Goal: Task Accomplishment & Management: Complete application form

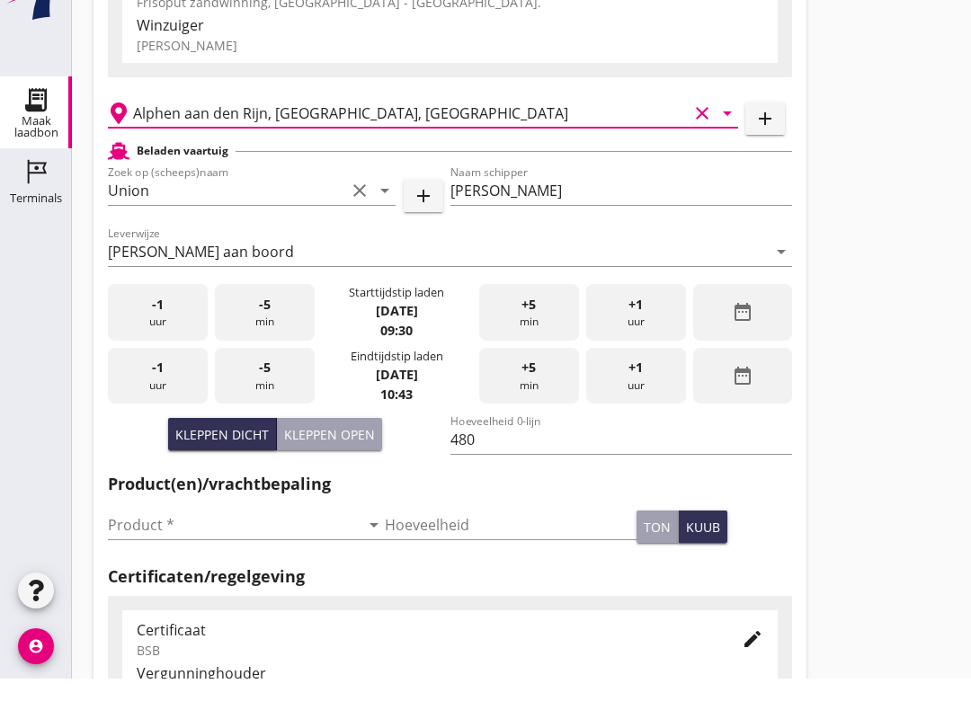
scroll to position [441, 0]
click at [195, 589] on input "Product *" at bounding box center [234, 574] width 252 height 29
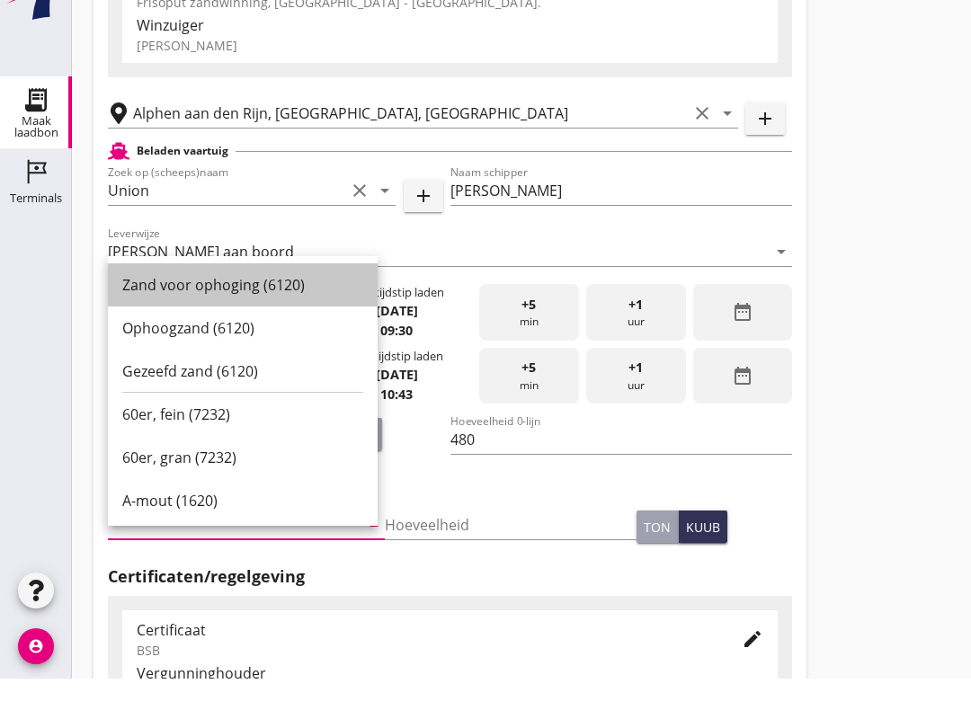
click at [317, 325] on div "Zand voor ophoging (6120)" at bounding box center [242, 335] width 241 height 22
type input "Zand voor ophoging (6120)"
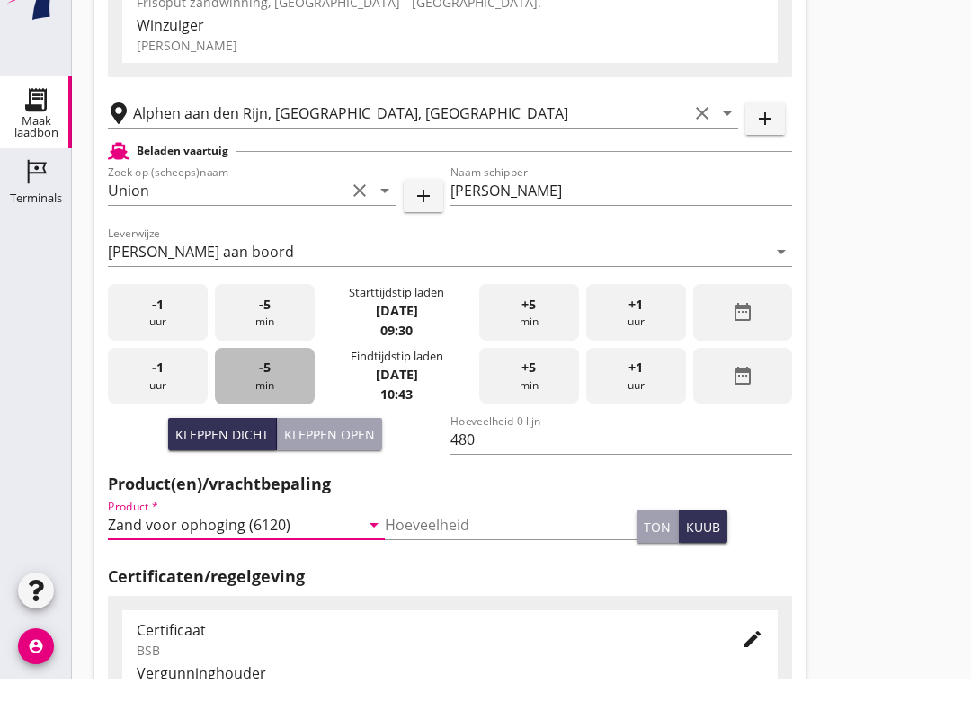
click at [261, 427] on span "-5" at bounding box center [265, 417] width 12 height 20
click at [277, 439] on div "-5 min" at bounding box center [265, 425] width 100 height 57
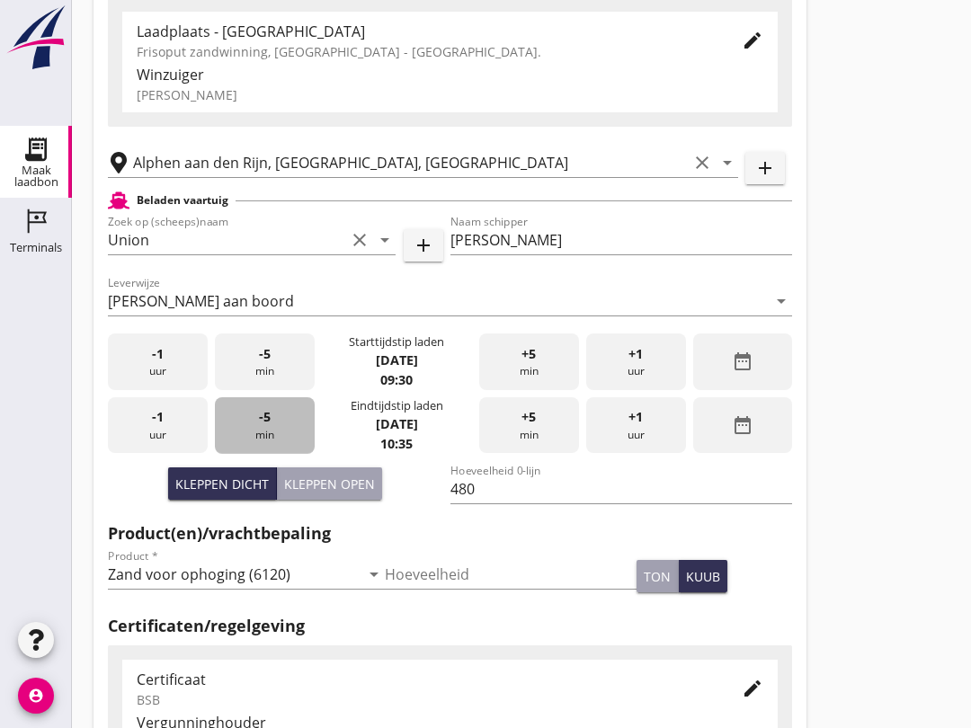
click at [273, 444] on div "-5 min" at bounding box center [265, 425] width 100 height 57
click at [264, 427] on span "-5" at bounding box center [265, 417] width 12 height 20
click at [263, 427] on span "-5" at bounding box center [265, 417] width 12 height 20
click at [296, 445] on div "-5 min" at bounding box center [265, 425] width 100 height 57
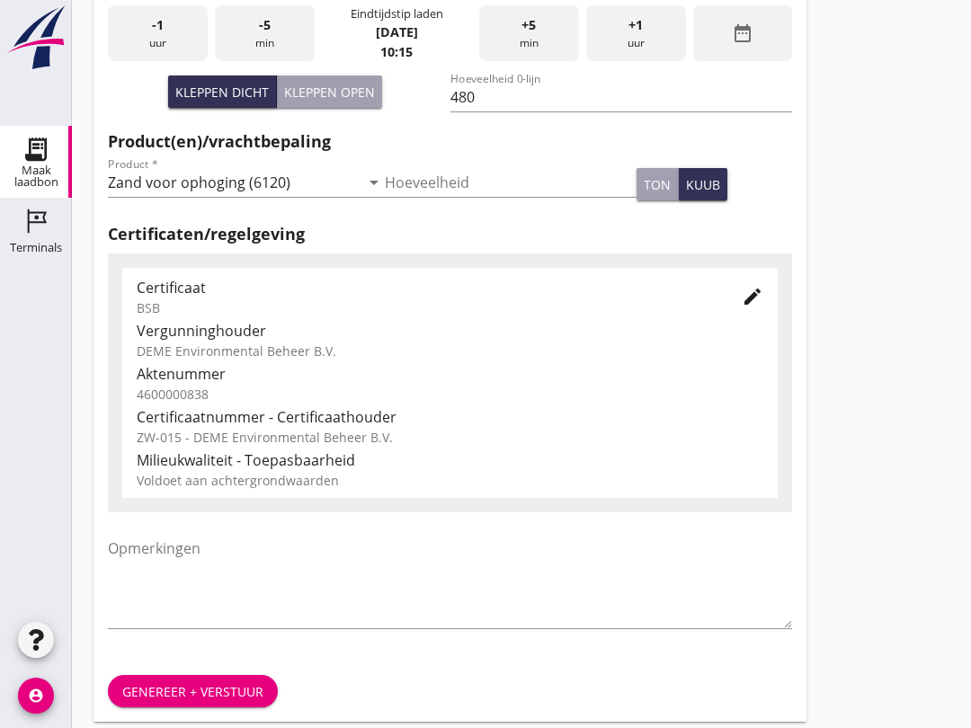
scroll to position [572, 0]
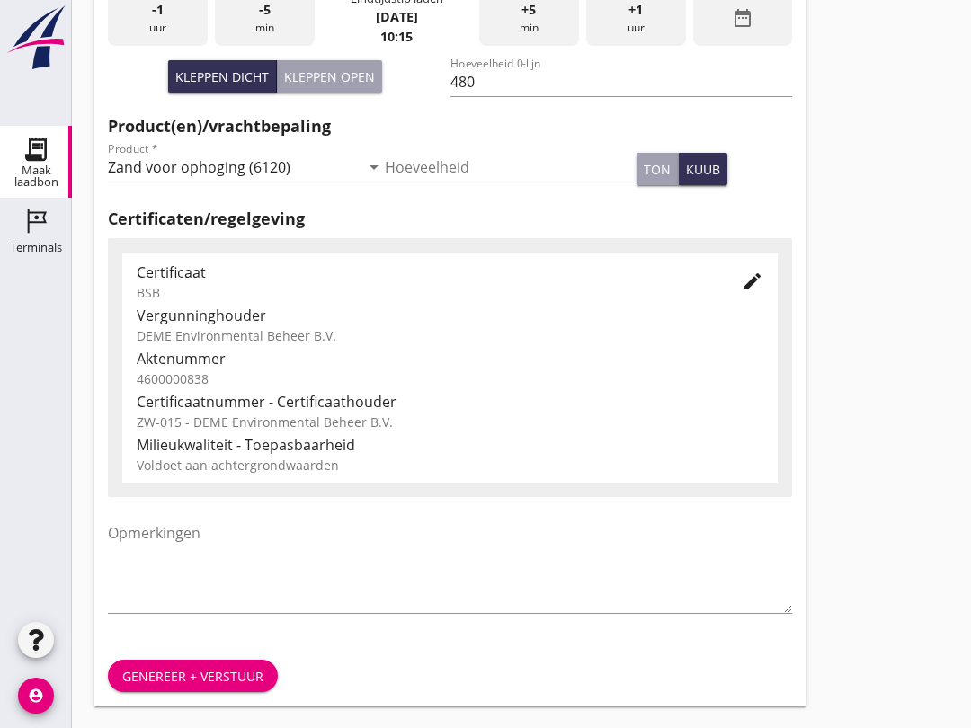
click at [224, 664] on button "Genereer + verstuur" at bounding box center [193, 676] width 170 height 32
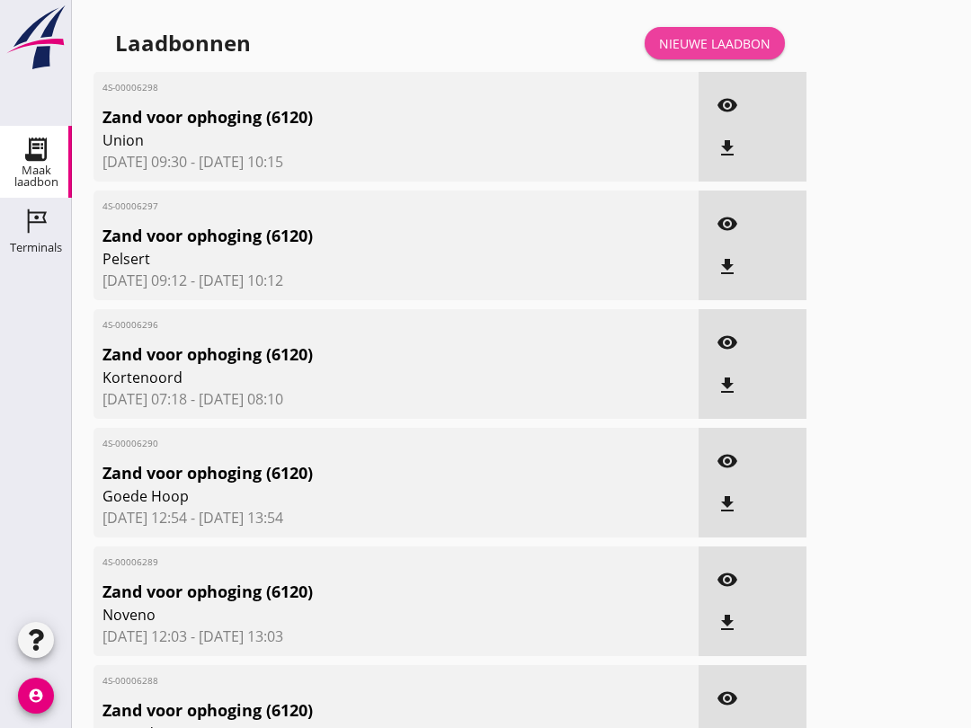
click at [728, 52] on div "Nieuwe laadbon" at bounding box center [714, 43] width 111 height 19
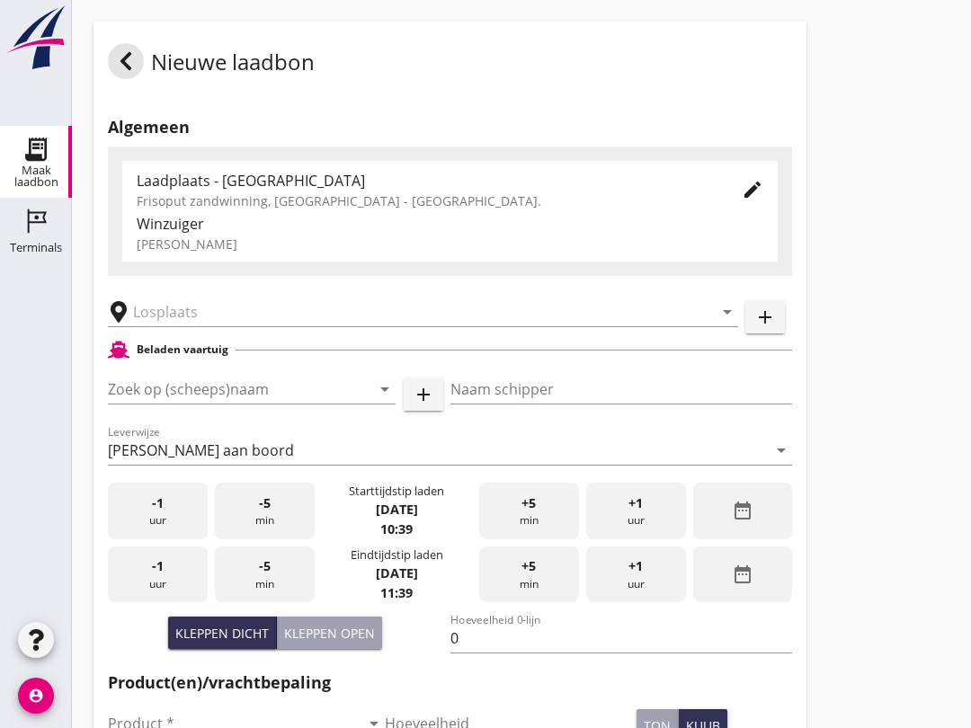
click at [207, 404] on input "Zoek op (scheeps)naam" at bounding box center [226, 389] width 237 height 29
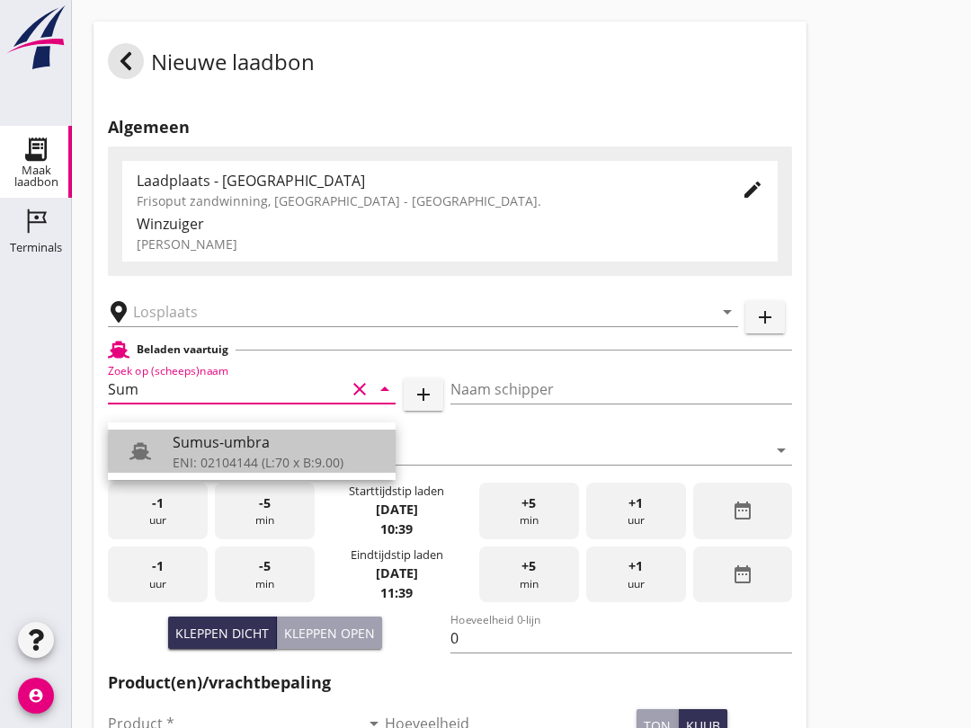
click at [321, 461] on div "ENI: 02104144 (L:70 x B:9.00)" at bounding box center [277, 462] width 209 height 19
type input "Sumus-umbra"
type input "Hein"
type input "600"
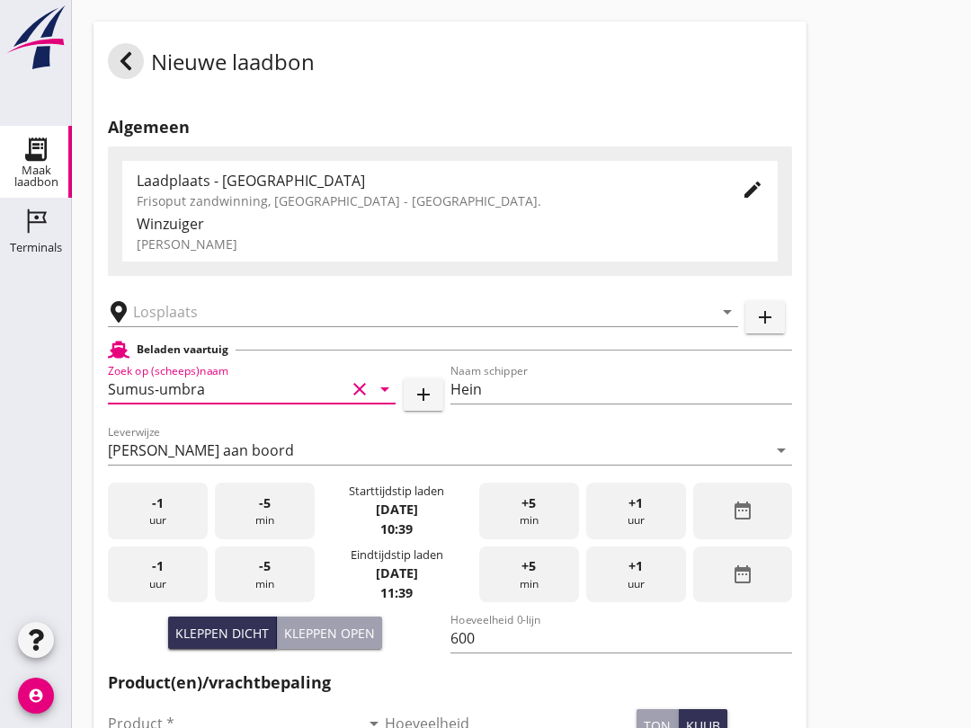
click at [173, 325] on input "text" at bounding box center [410, 312] width 555 height 29
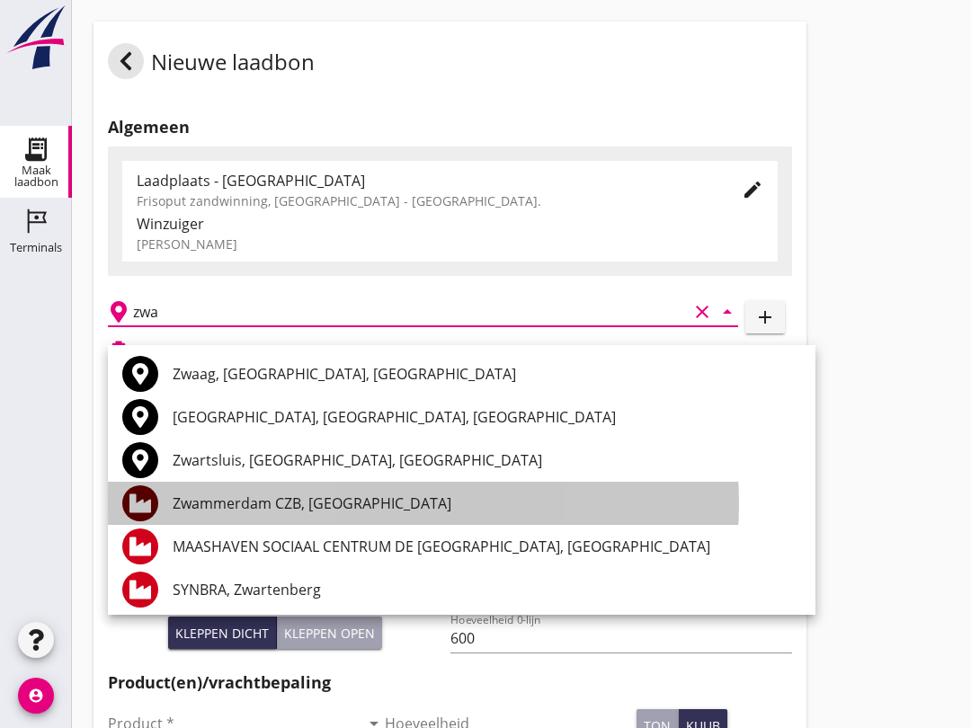
click at [194, 504] on div "Zwammerdam CZB, [GEOGRAPHIC_DATA]" at bounding box center [487, 504] width 628 height 22
type input "Zwammerdam CZB, [GEOGRAPHIC_DATA]"
